Goal: Task Accomplishment & Management: Use online tool/utility

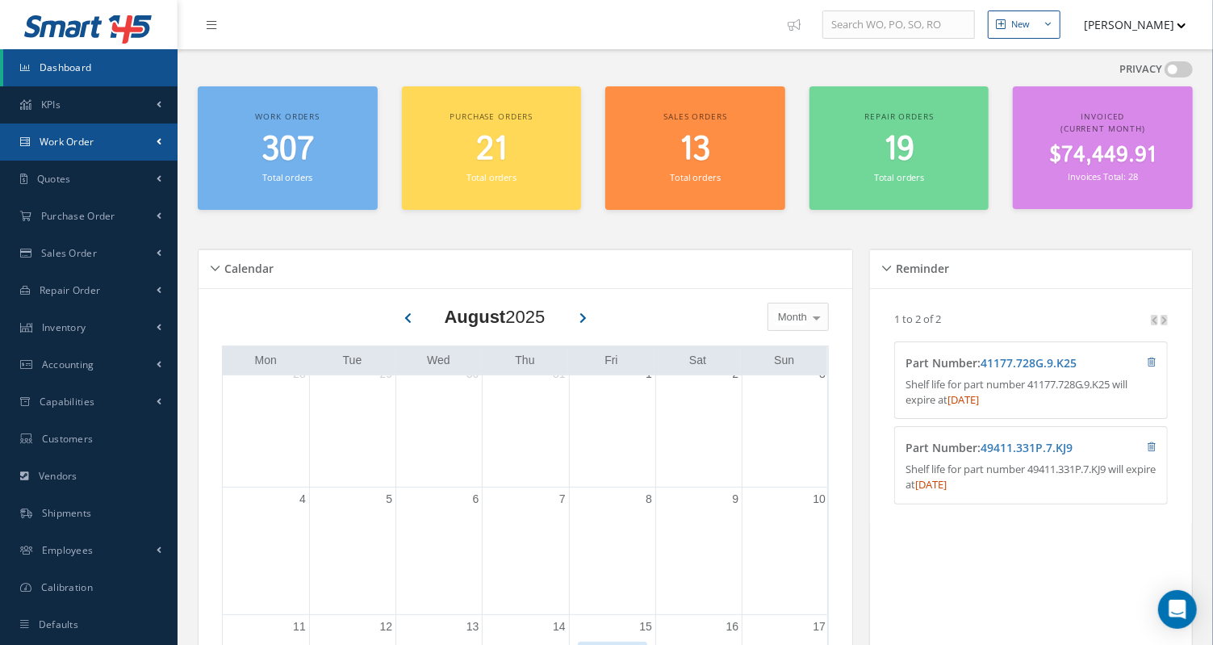
click at [134, 135] on link "Work Order" at bounding box center [89, 141] width 178 height 37
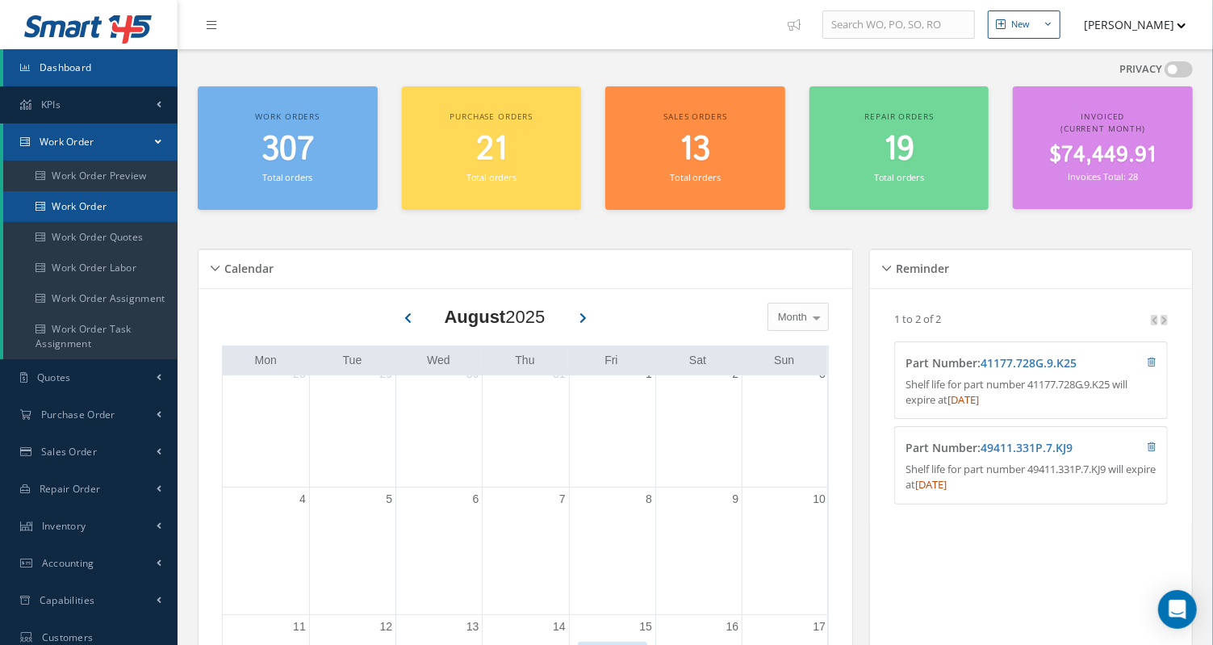
click at [115, 201] on link "Work Order" at bounding box center [90, 206] width 174 height 31
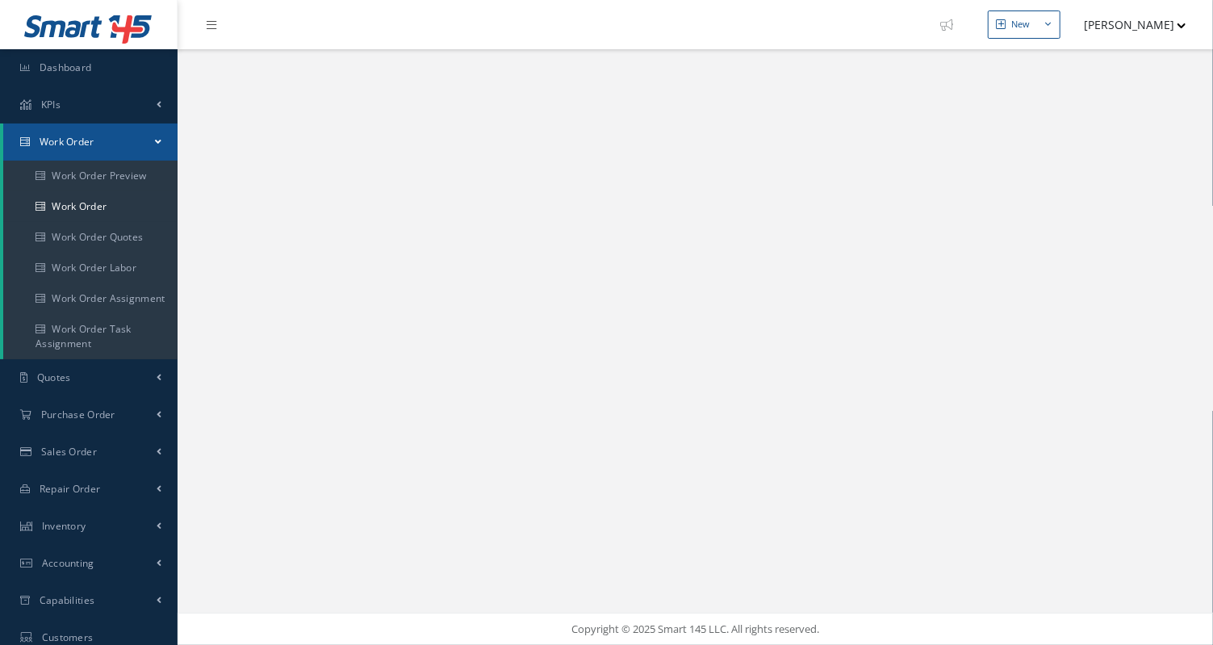
select select "25"
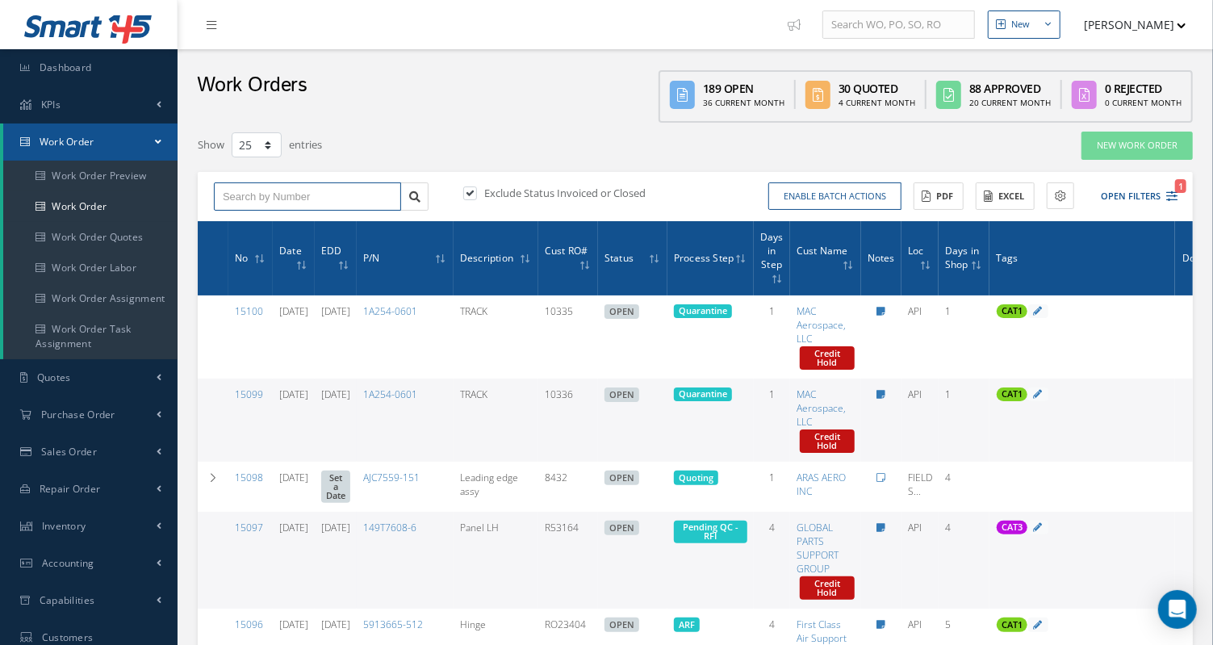
click at [288, 193] on input "text" at bounding box center [307, 196] width 187 height 29
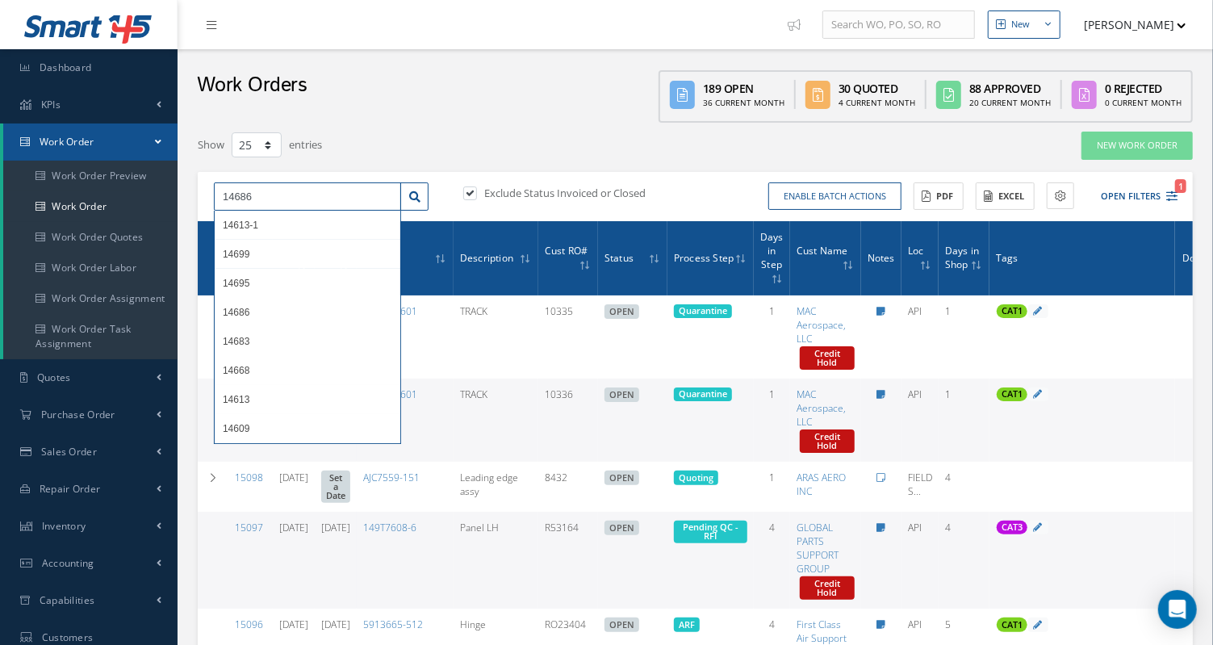
type input "14686"
